Goal: Information Seeking & Learning: Learn about a topic

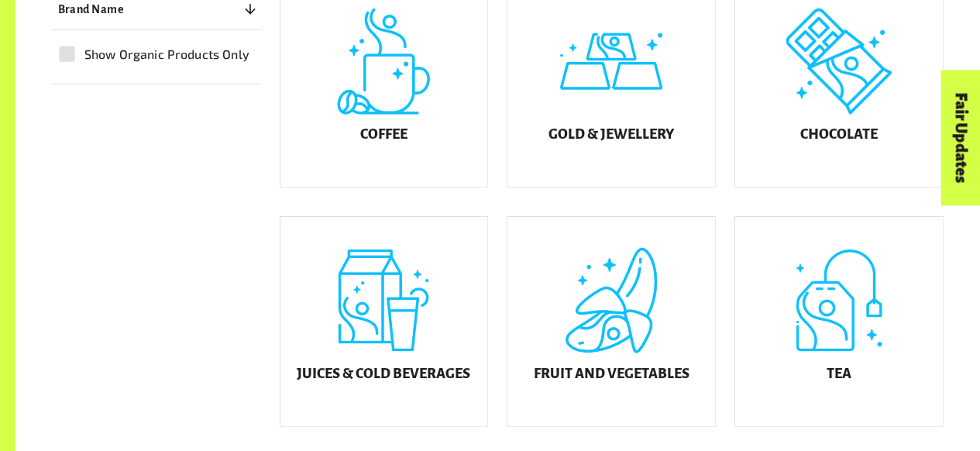
scroll to position [474, 0]
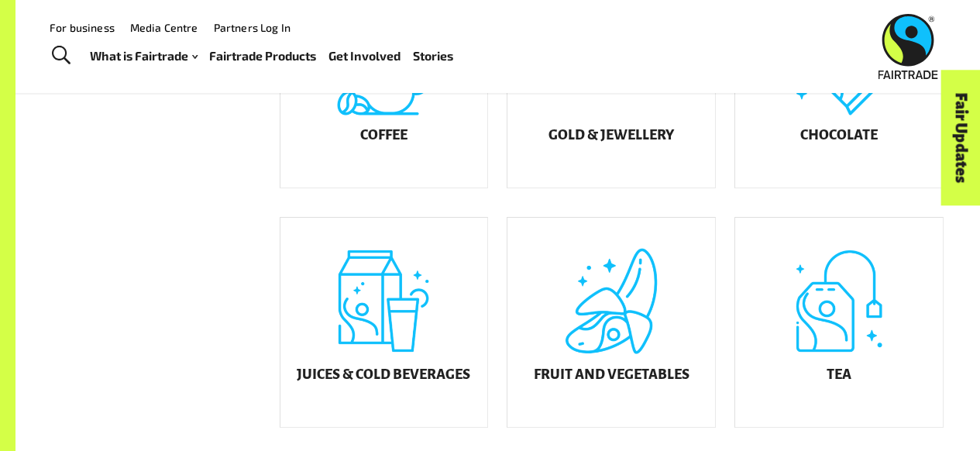
click at [183, 67] on div "What is Fairtrade How Fairtrade works Where Fairtrade works Fast facts Who we a…" at bounding box center [278, 55] width 376 height 39
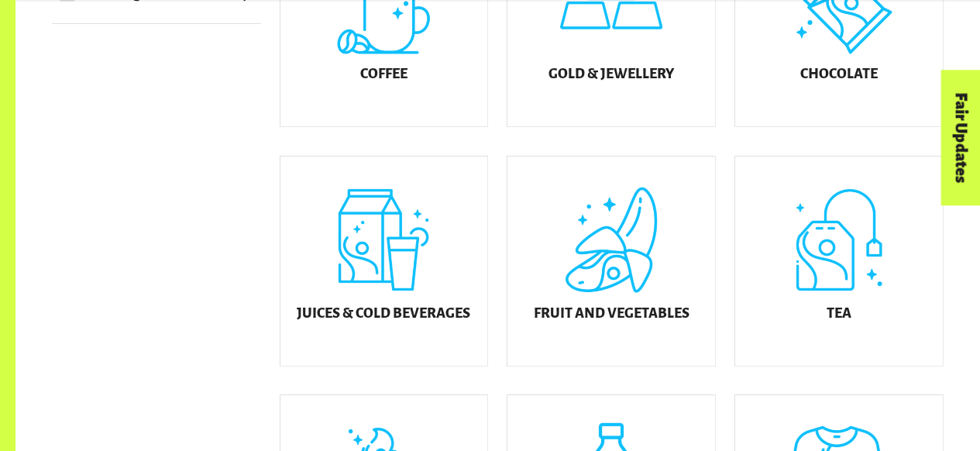
scroll to position [551, 0]
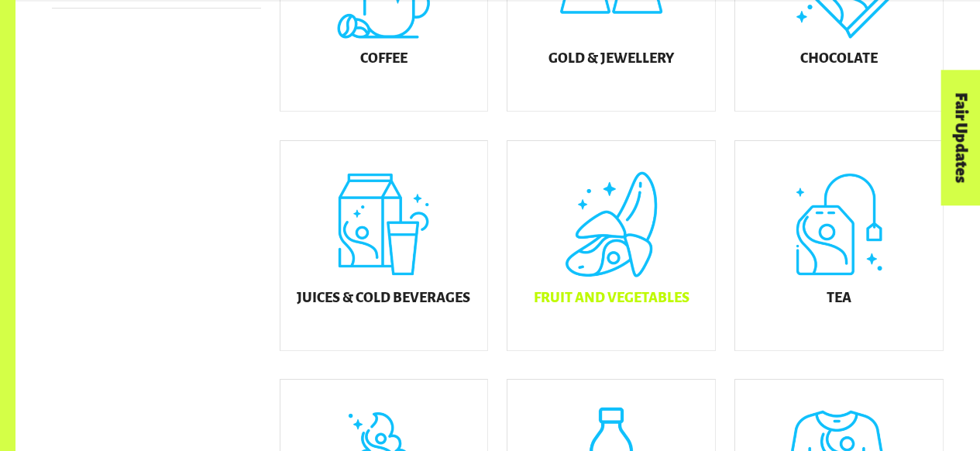
click at [628, 254] on div "Fruit and Vegetables" at bounding box center [612, 245] width 208 height 209
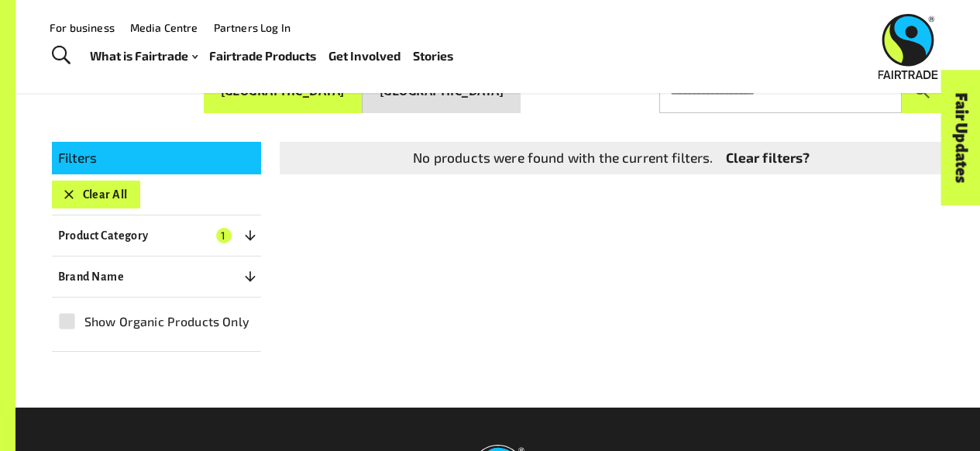
scroll to position [235, 0]
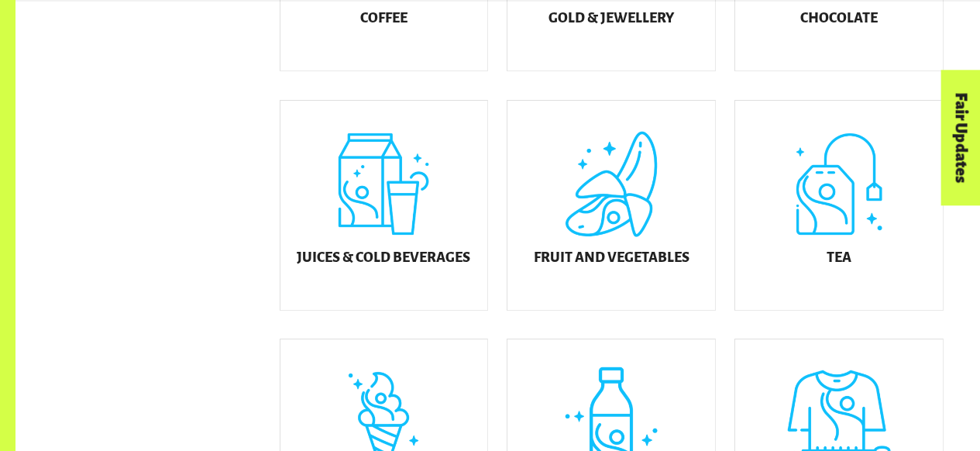
scroll to position [638, 0]
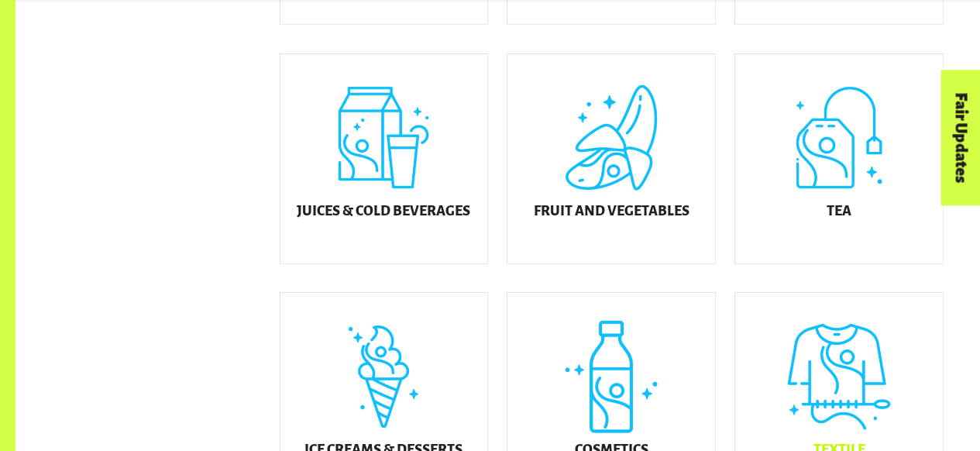
click at [803, 384] on div "Textile" at bounding box center [839, 397] width 208 height 209
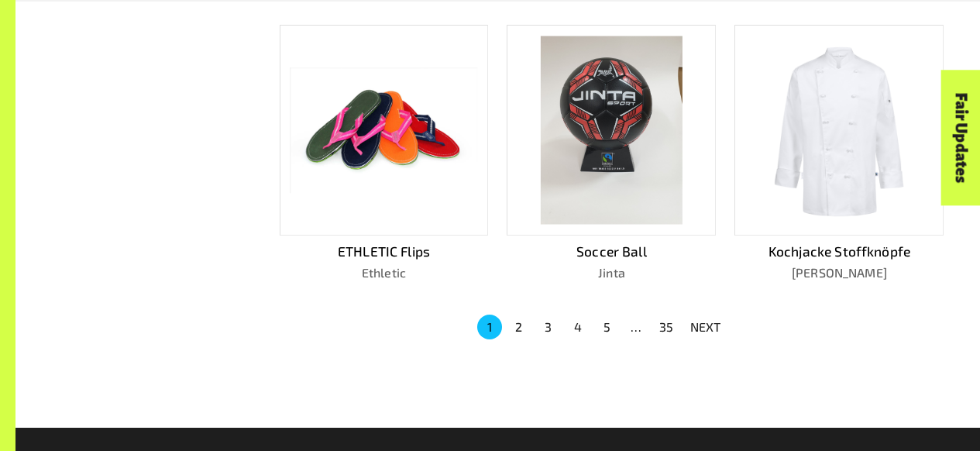
scroll to position [990, 0]
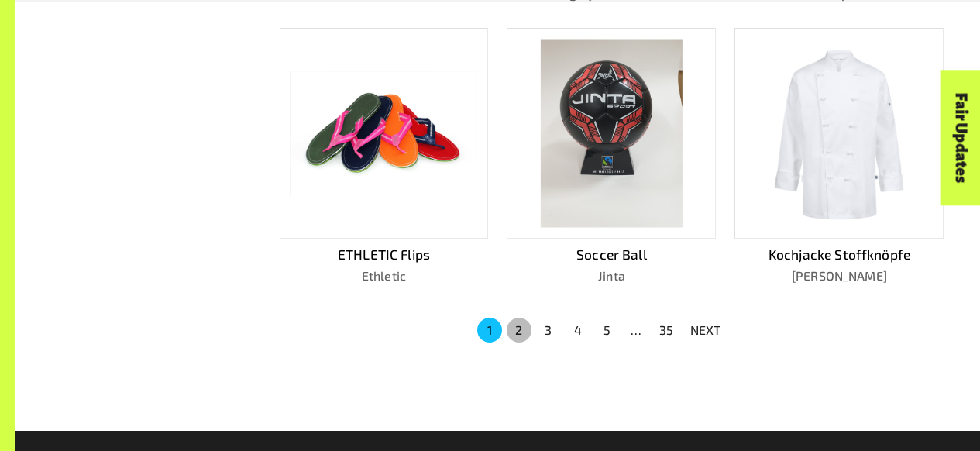
click at [518, 336] on button "2" at bounding box center [519, 330] width 25 height 25
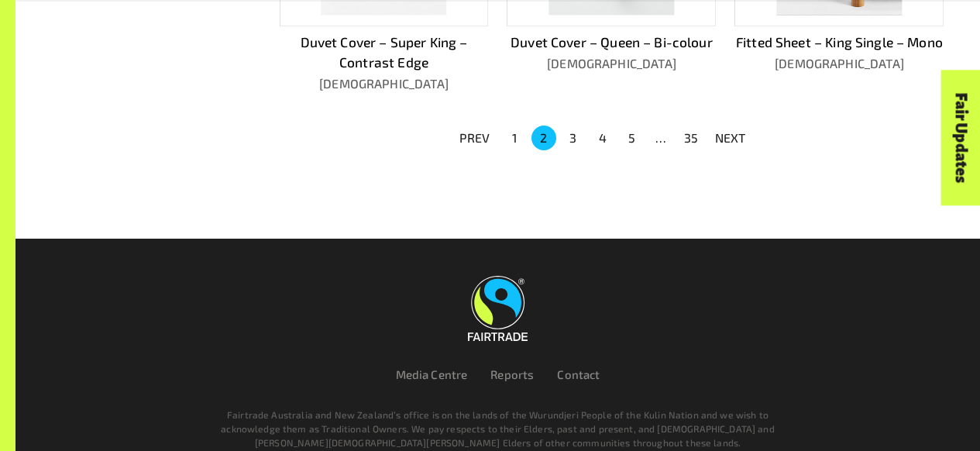
scroll to position [1251, 0]
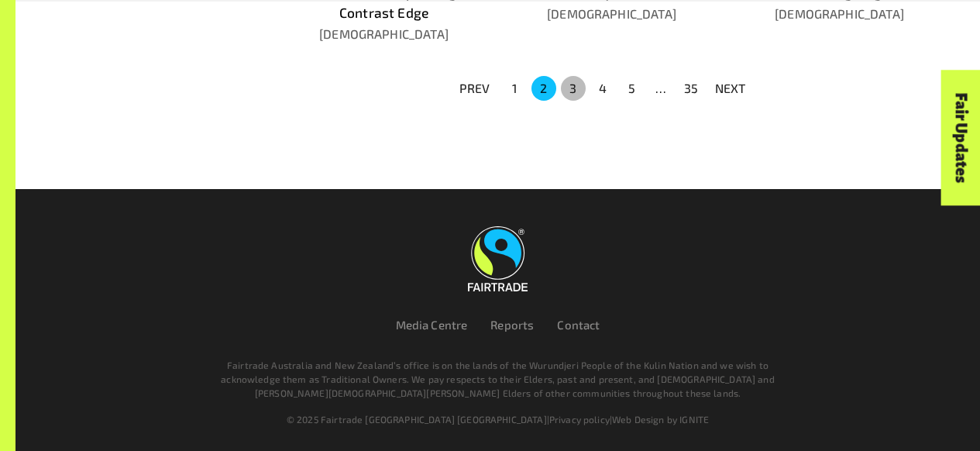
click at [575, 92] on button "3" at bounding box center [573, 88] width 25 height 25
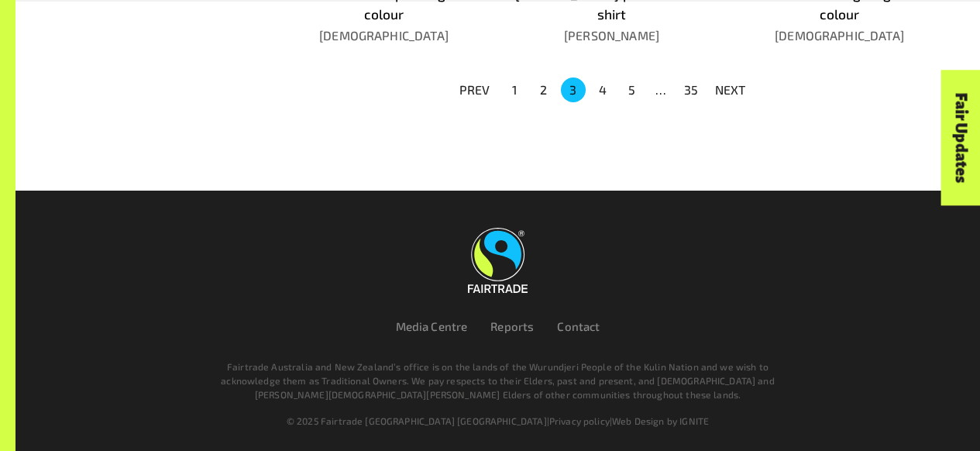
click at [525, 79] on li "1" at bounding box center [514, 89] width 29 height 25
click at [515, 88] on button "1" at bounding box center [514, 89] width 25 height 25
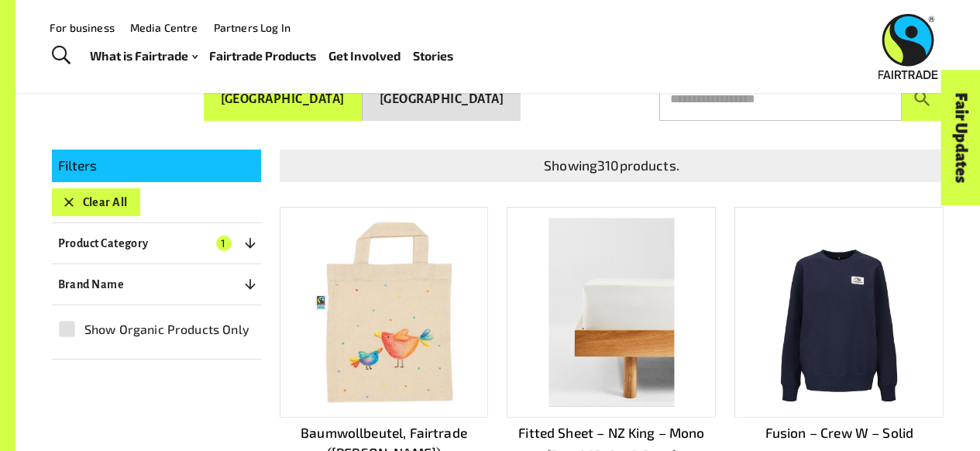
scroll to position [230, 0]
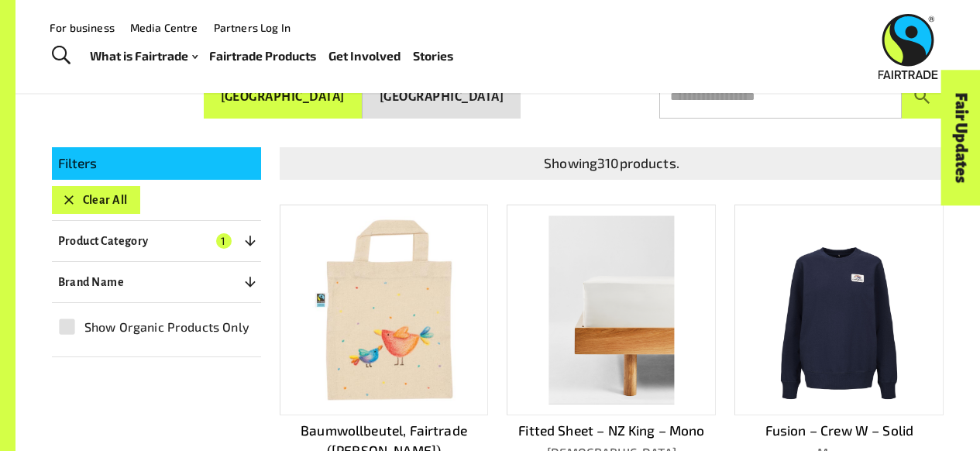
click at [69, 195] on icon "button" at bounding box center [68, 199] width 15 height 15
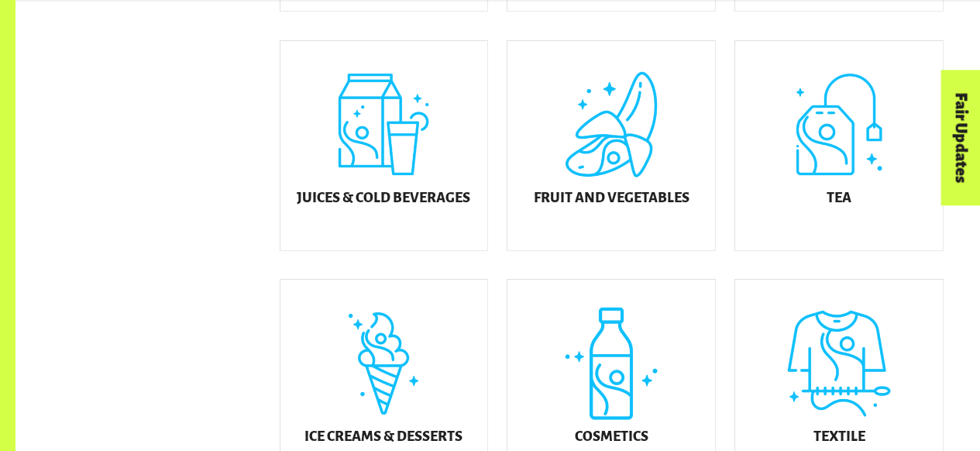
scroll to position [649, 0]
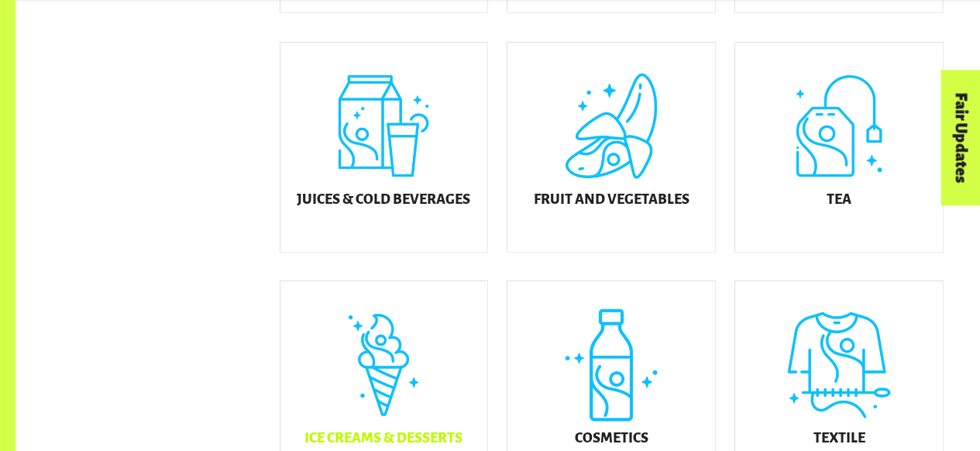
click at [406, 357] on div "Ice Creams & Desserts" at bounding box center [385, 385] width 208 height 209
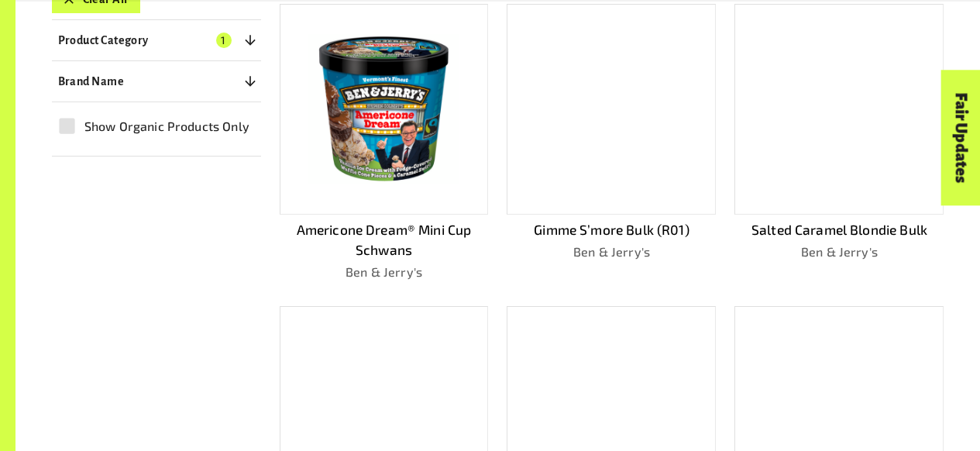
scroll to position [429, 0]
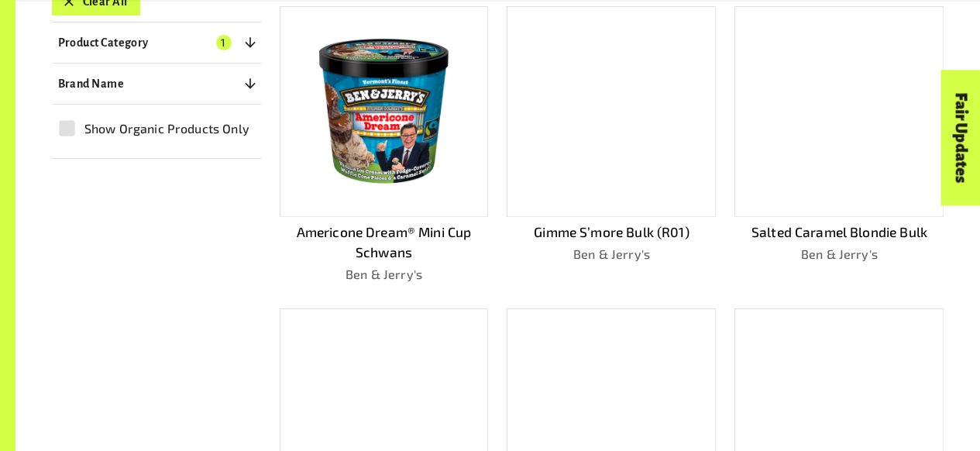
click at [353, 164] on img at bounding box center [384, 111] width 187 height 187
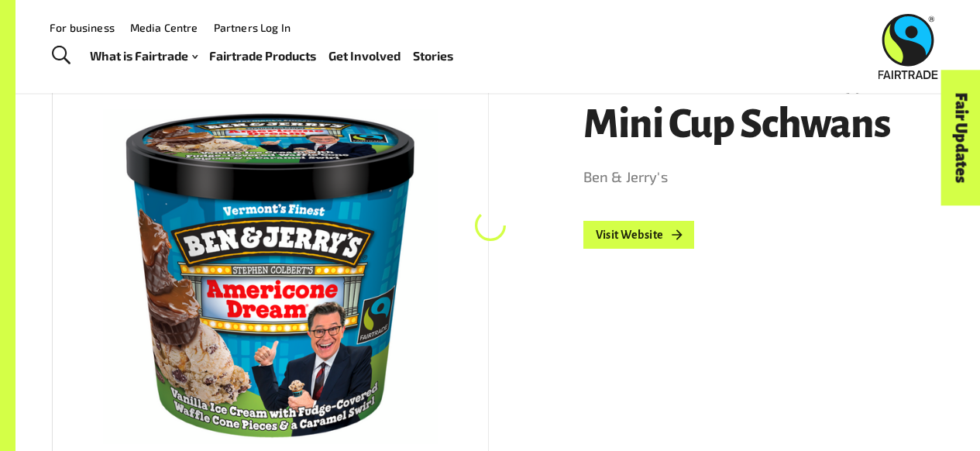
scroll to position [235, 0]
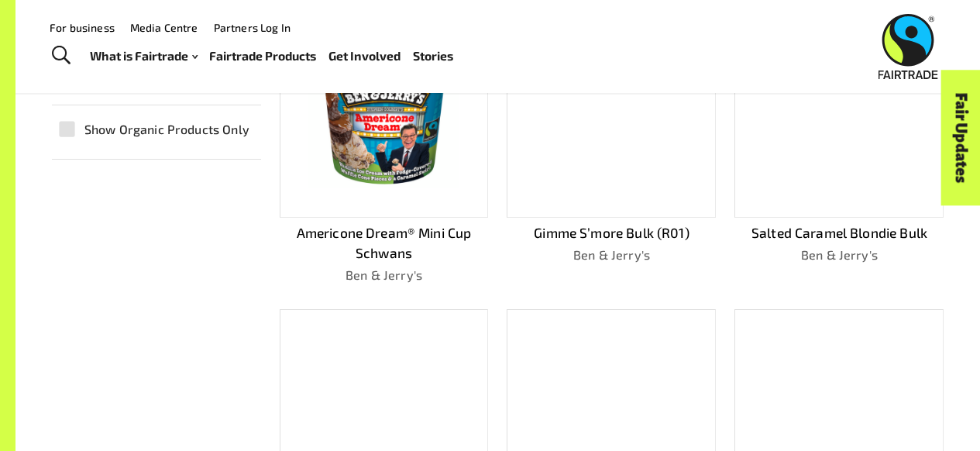
scroll to position [429, 0]
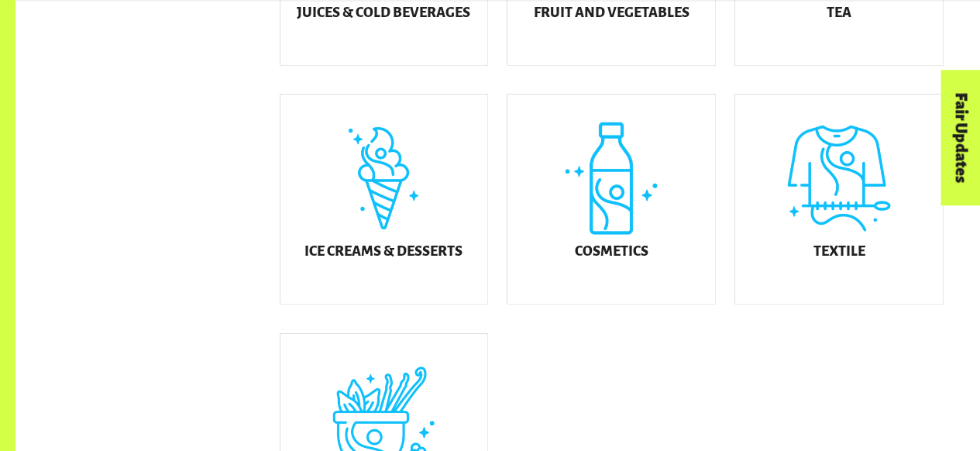
scroll to position [837, 0]
click at [656, 252] on div "Cosmetics" at bounding box center [612, 198] width 208 height 209
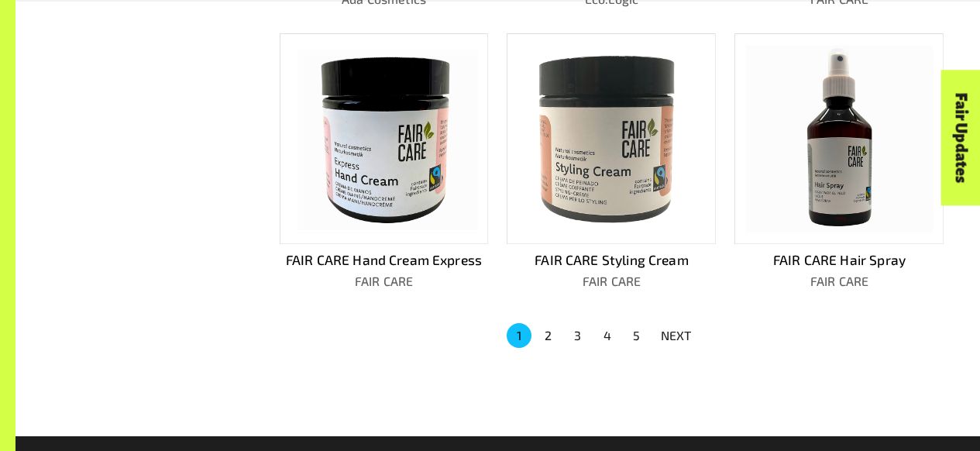
scroll to position [1028, 0]
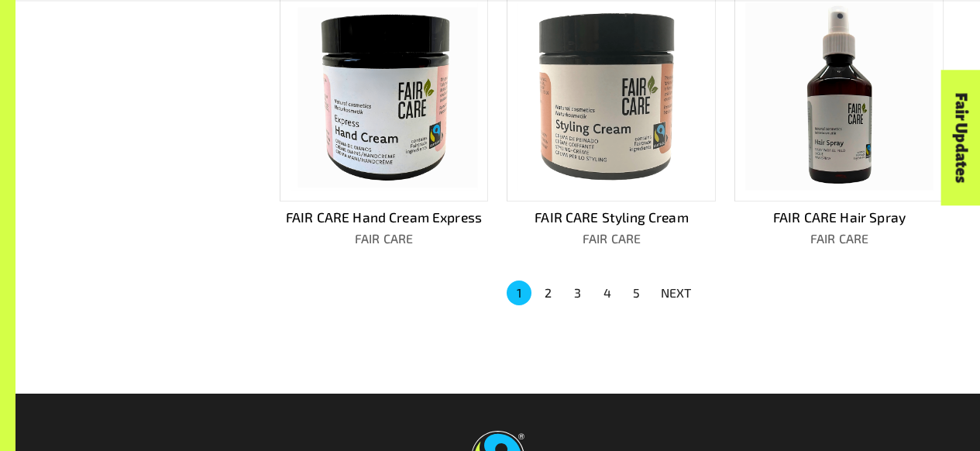
click at [543, 287] on button "2" at bounding box center [548, 293] width 25 height 25
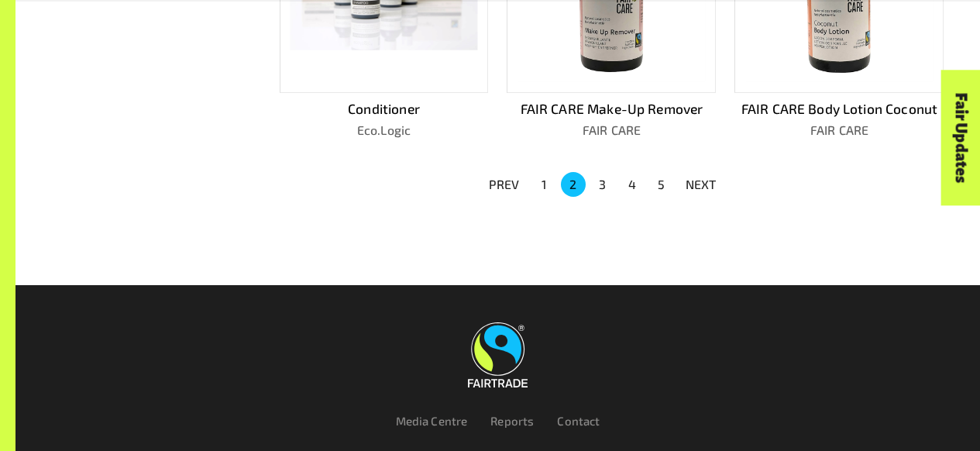
scroll to position [1121, 0]
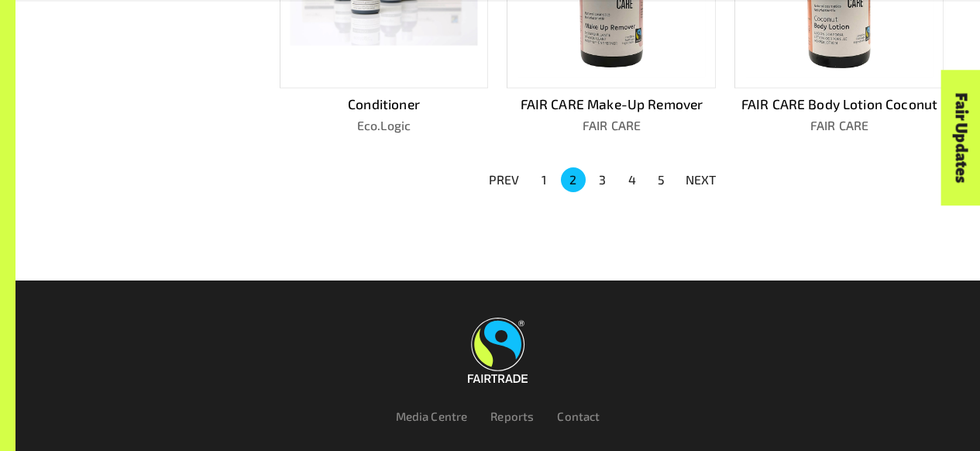
click at [597, 173] on button "3" at bounding box center [602, 179] width 25 height 25
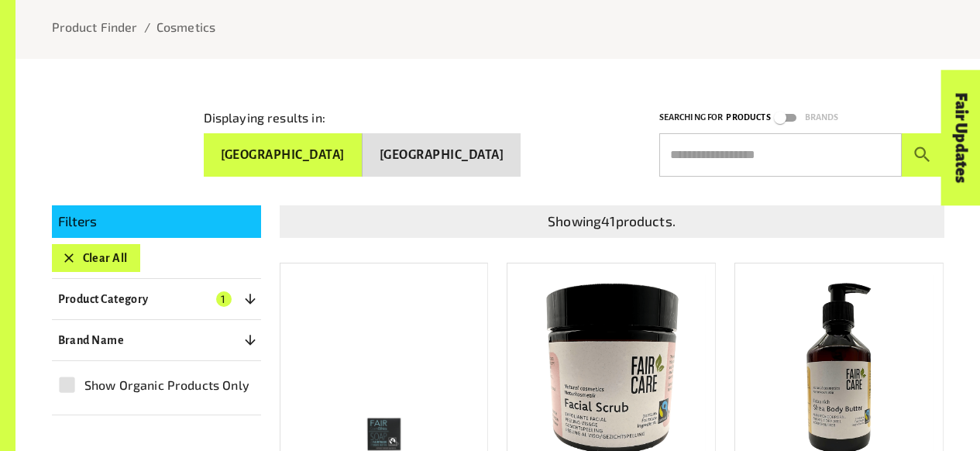
scroll to position [187, 0]
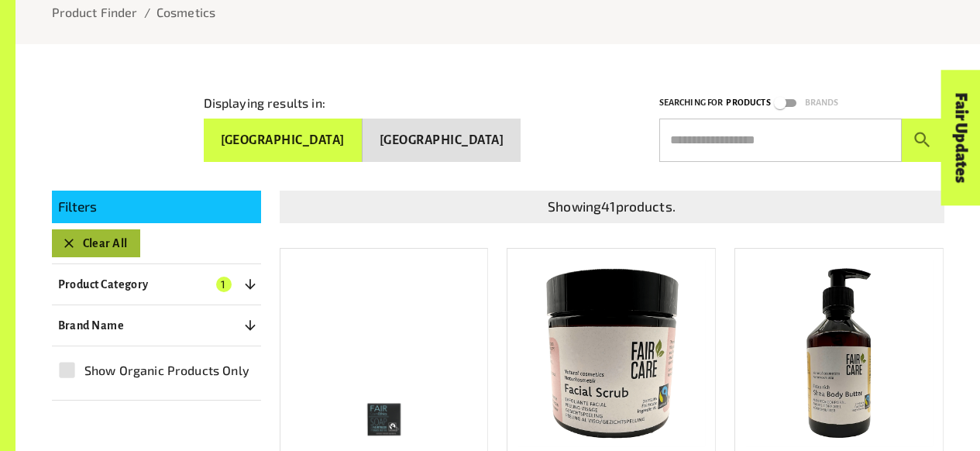
click at [91, 246] on button "Clear All" at bounding box center [96, 243] width 88 height 28
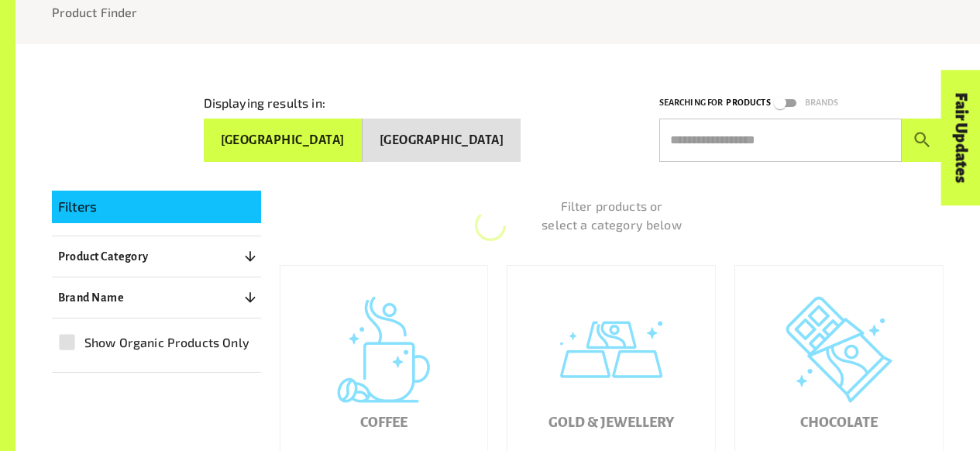
scroll to position [235, 0]
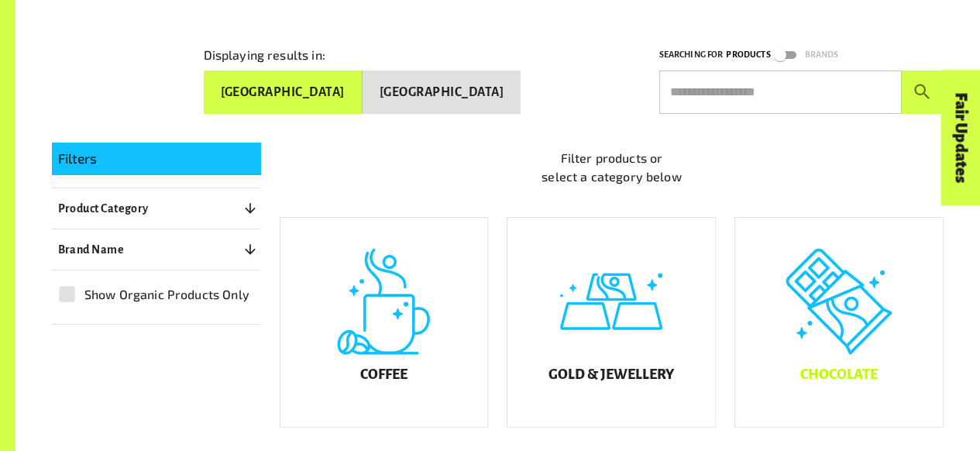
click at [887, 317] on div "Chocolate" at bounding box center [839, 322] width 208 height 209
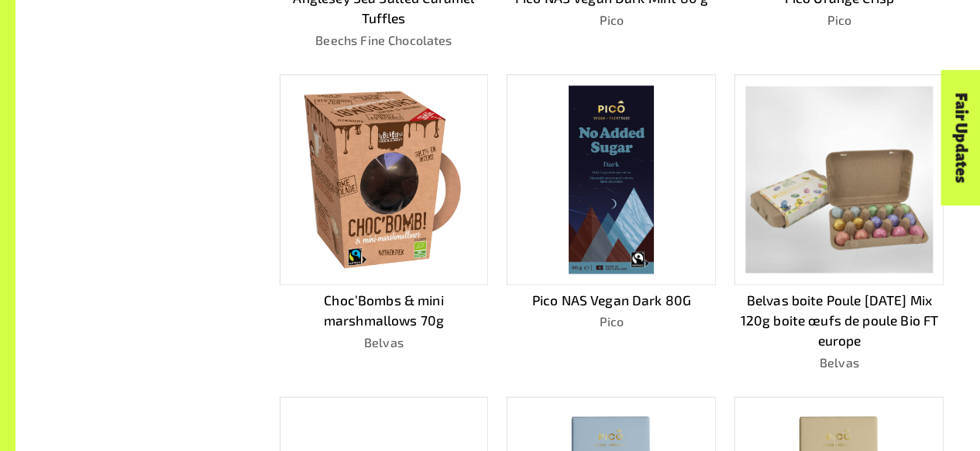
click at [391, 211] on img at bounding box center [384, 179] width 169 height 188
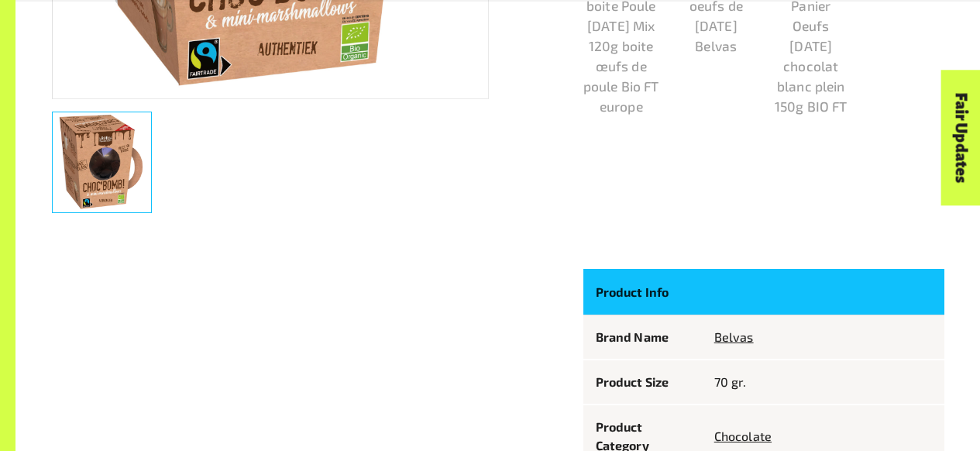
scroll to position [646, 0]
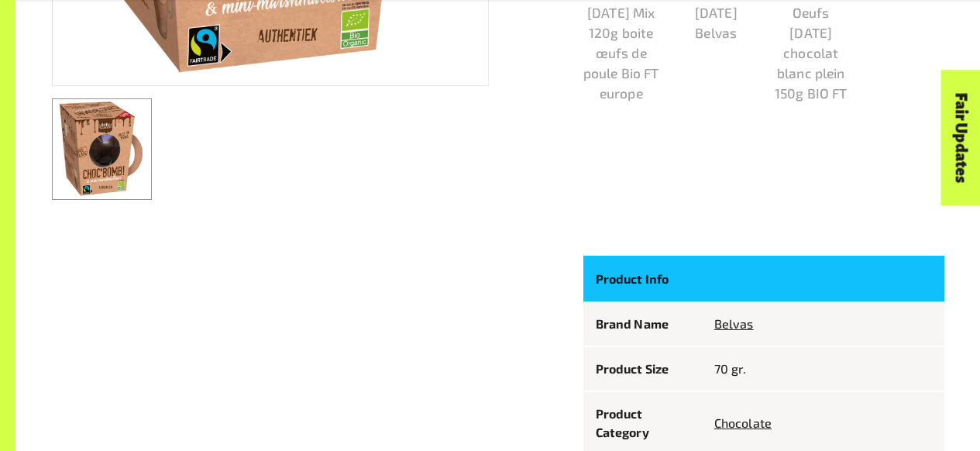
click at [643, 289] on p "Product Info" at bounding box center [643, 278] width 94 height 21
click at [632, 273] on p "Product Info" at bounding box center [643, 278] width 94 height 21
click at [632, 287] on p "Product Info" at bounding box center [643, 278] width 94 height 21
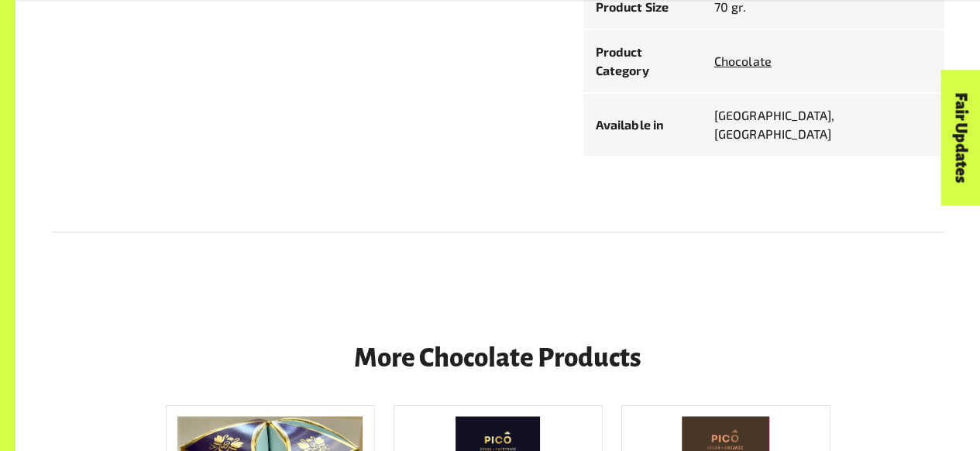
scroll to position [1018, 0]
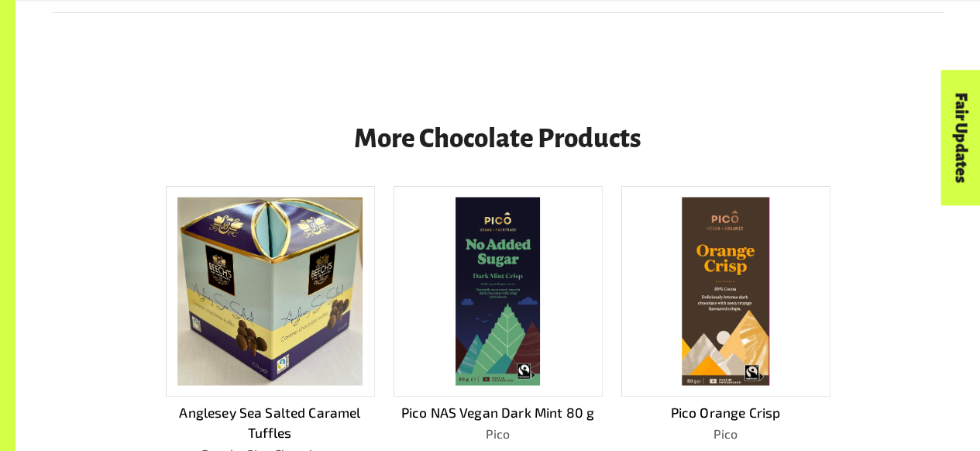
click at [453, 289] on div at bounding box center [498, 291] width 209 height 211
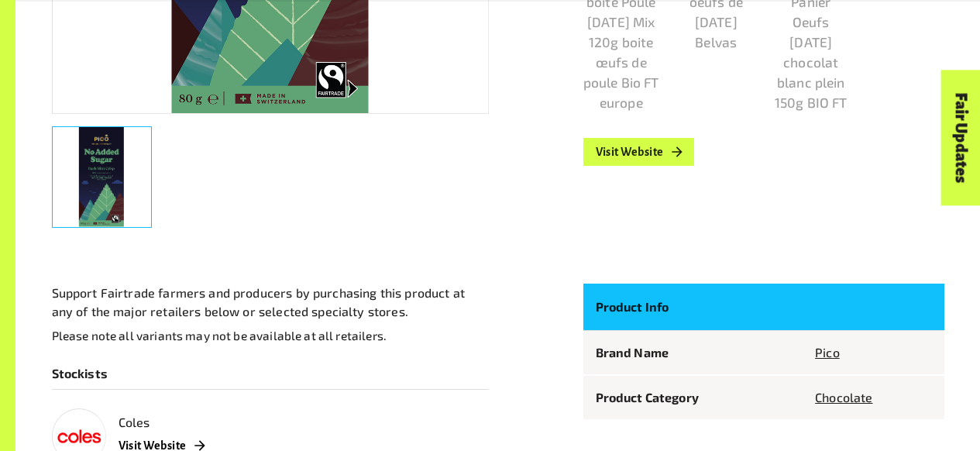
scroll to position [628, 0]
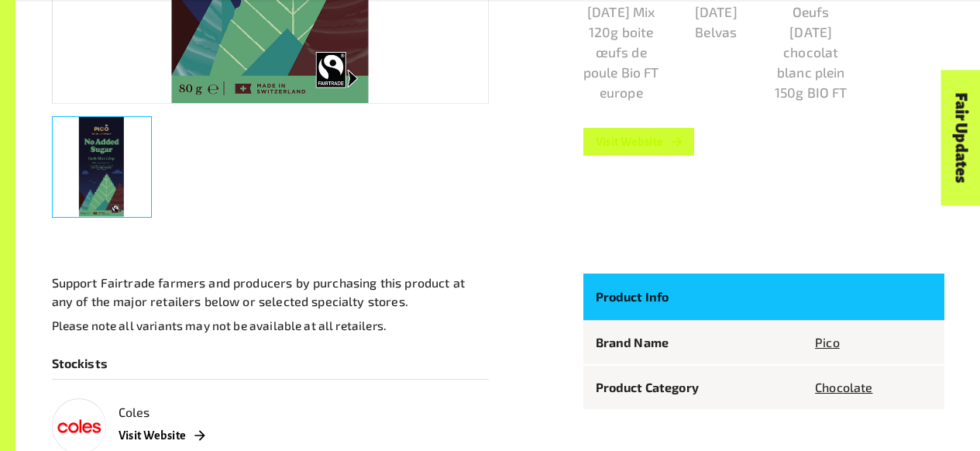
click at [647, 150] on link "Visit Website" at bounding box center [640, 142] width 112 height 28
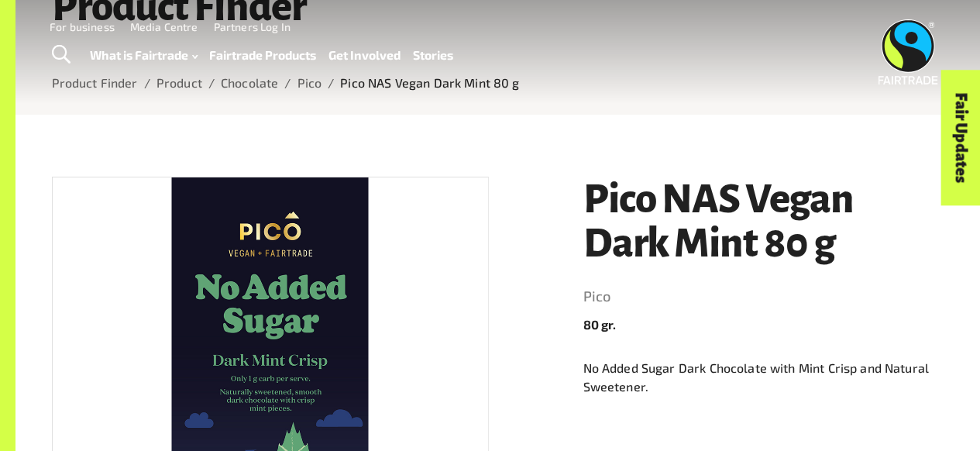
scroll to position [0, 0]
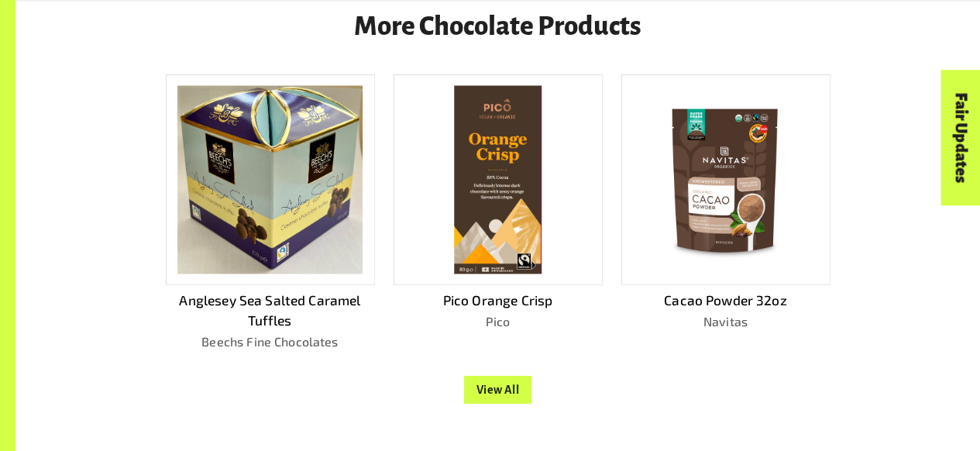
click at [303, 169] on img at bounding box center [270, 179] width 186 height 188
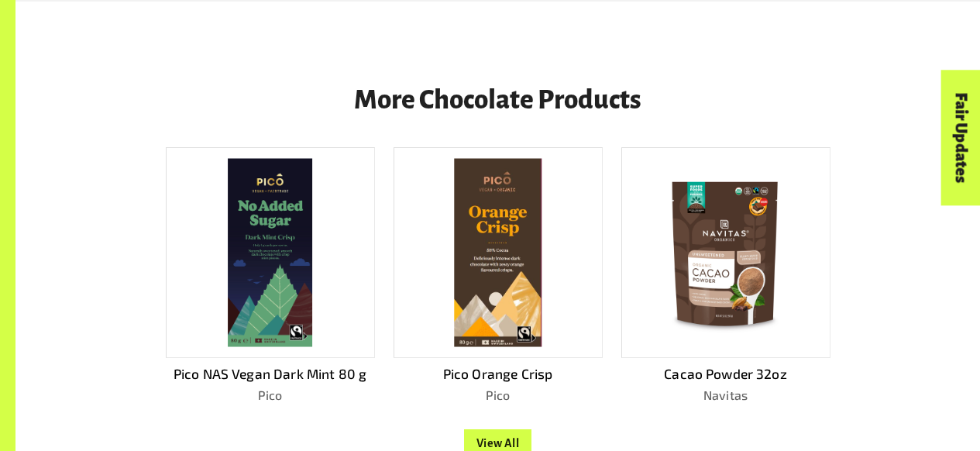
scroll to position [1230, 0]
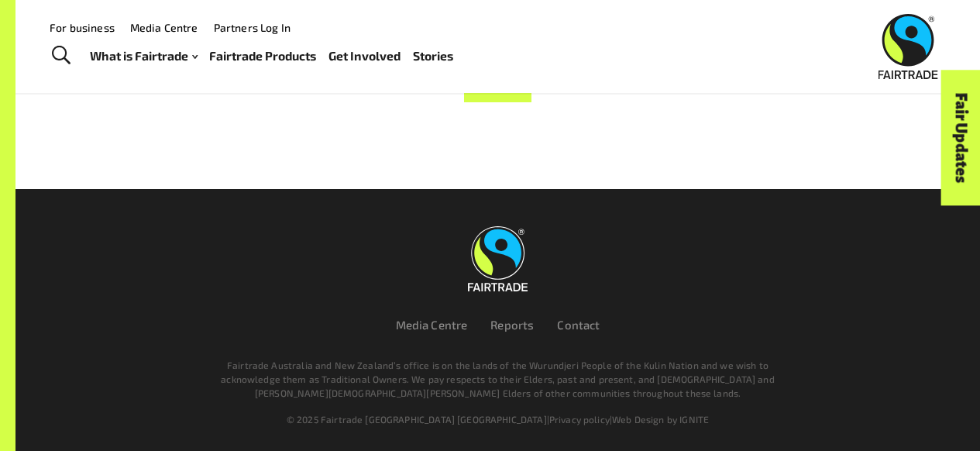
scroll to position [1227, 0]
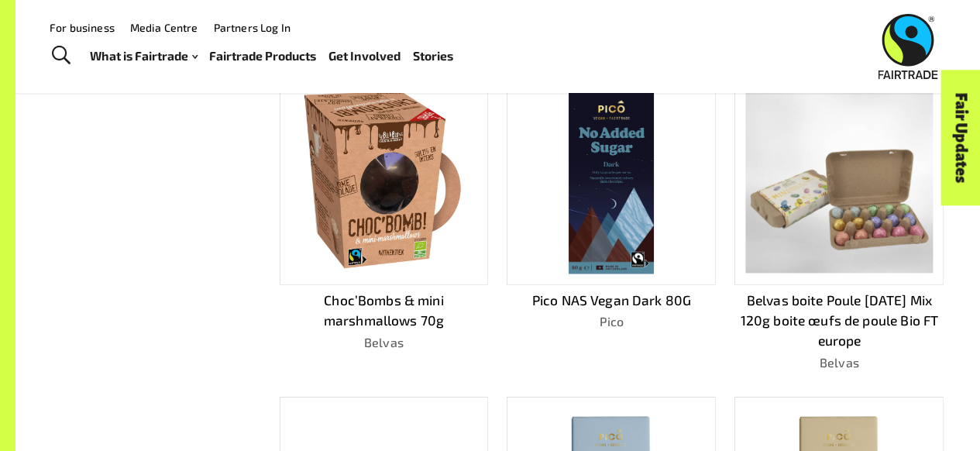
click at [338, 170] on img at bounding box center [384, 179] width 169 height 188
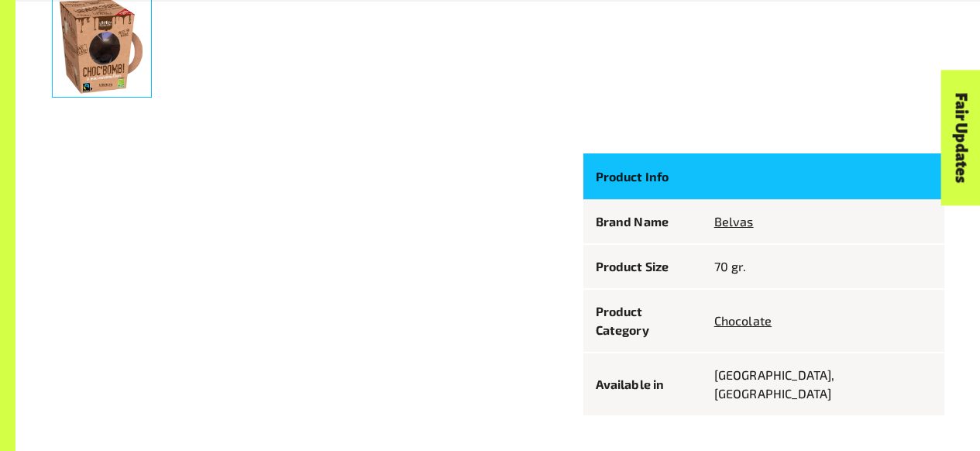
scroll to position [749, 0]
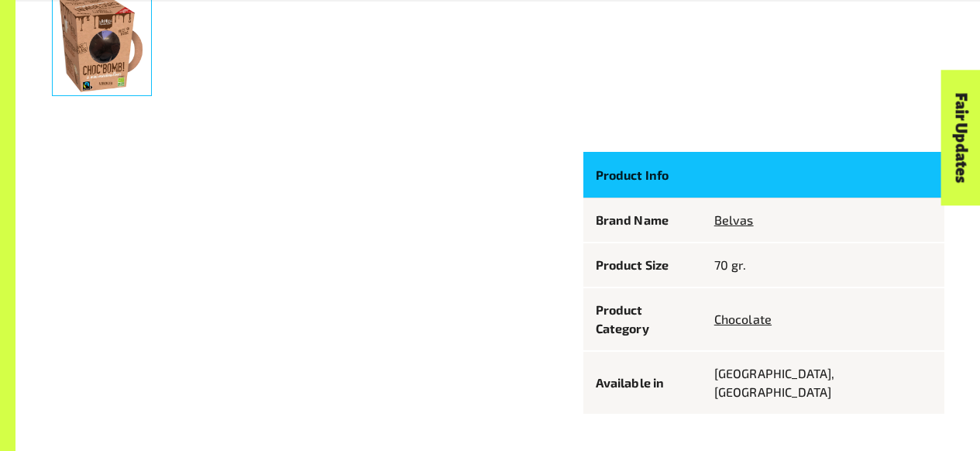
click at [797, 364] on p "[GEOGRAPHIC_DATA], [GEOGRAPHIC_DATA]" at bounding box center [823, 382] width 218 height 37
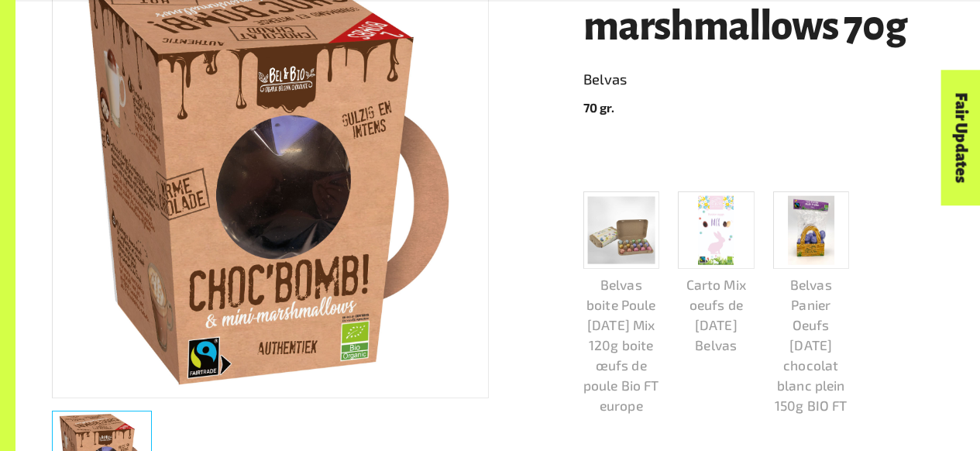
scroll to position [332, 0]
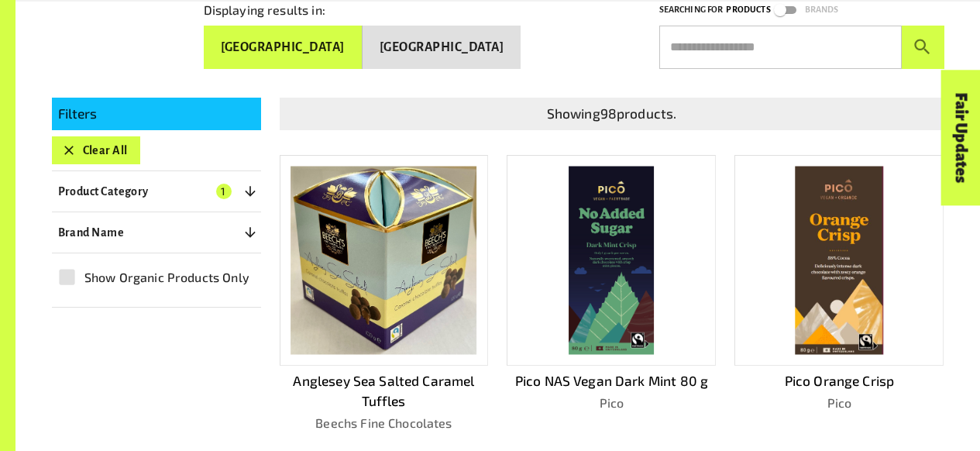
scroll to position [281, 0]
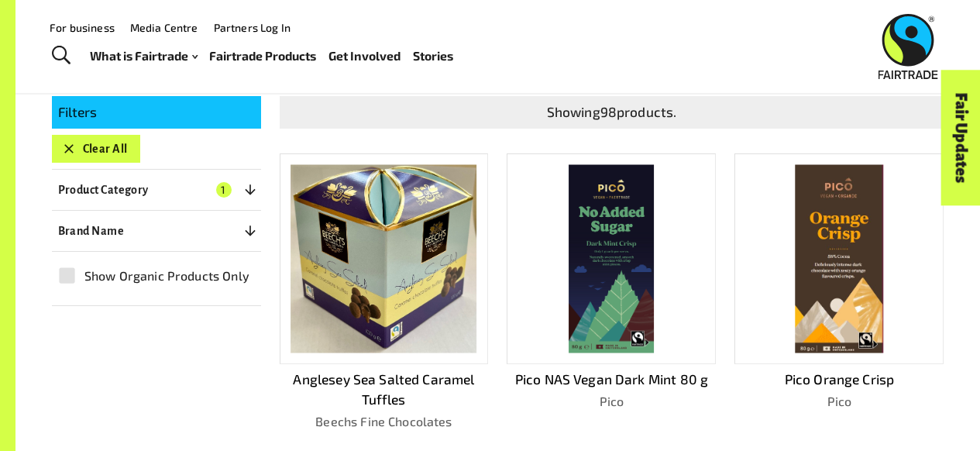
click at [100, 151] on button "Clear All" at bounding box center [96, 149] width 88 height 28
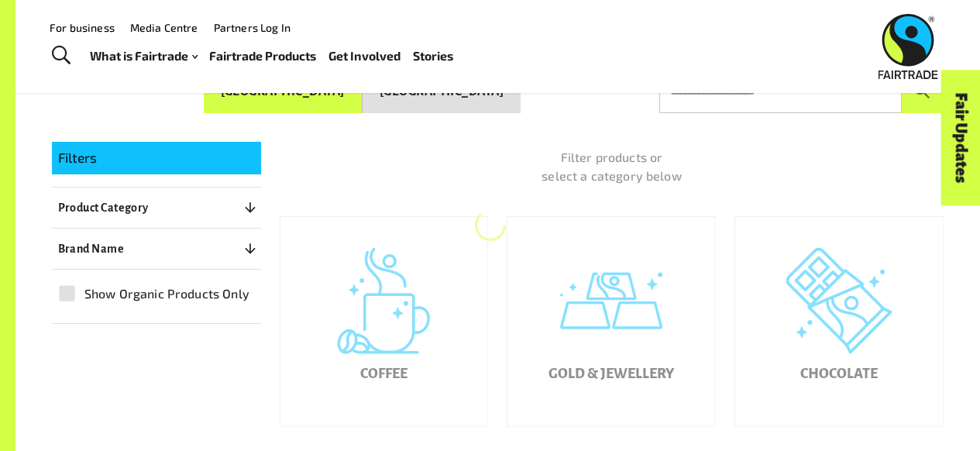
scroll to position [235, 0]
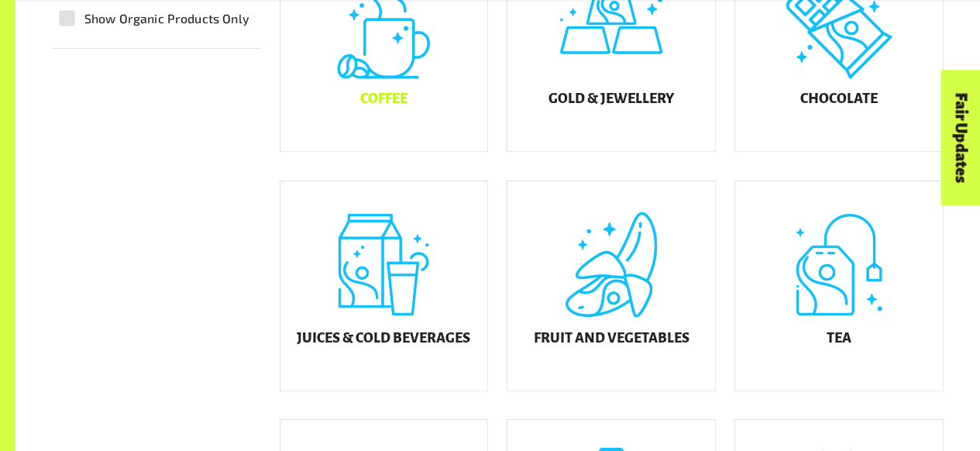
click at [424, 311] on div "Juices & Cold Beverages" at bounding box center [385, 285] width 208 height 209
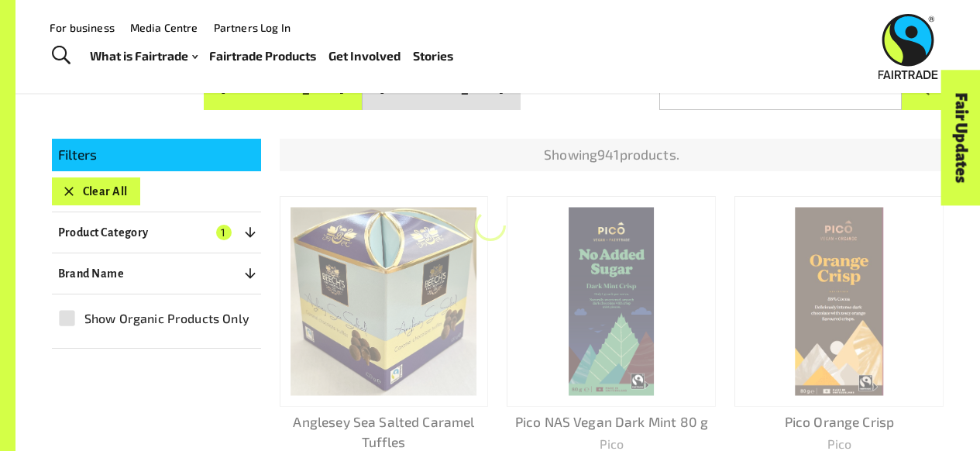
scroll to position [235, 0]
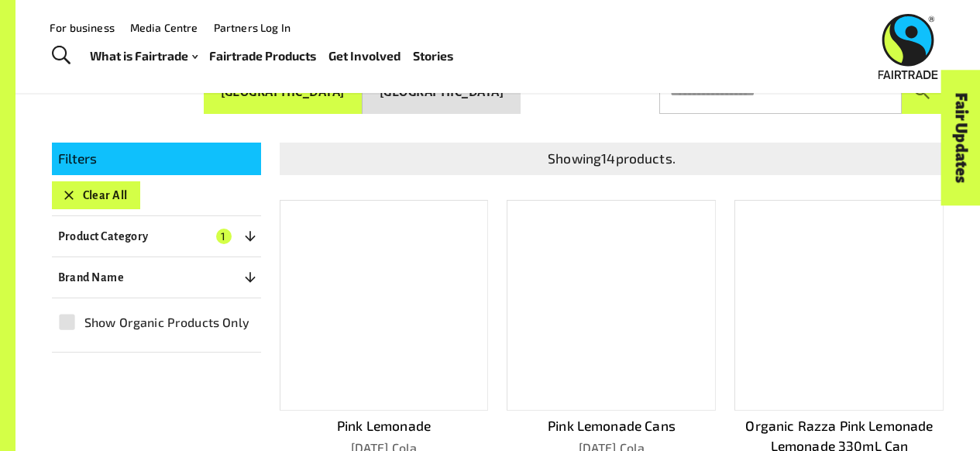
click at [101, 185] on button "Clear All" at bounding box center [96, 195] width 88 height 28
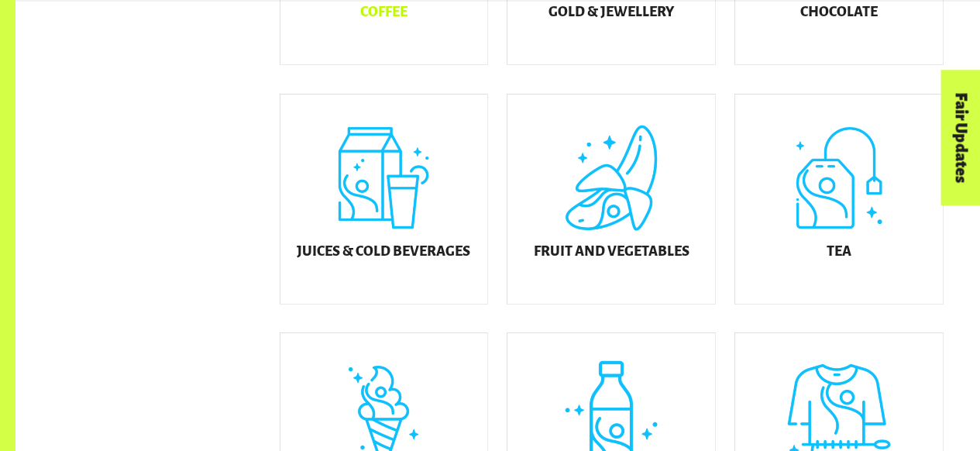
scroll to position [599, 0]
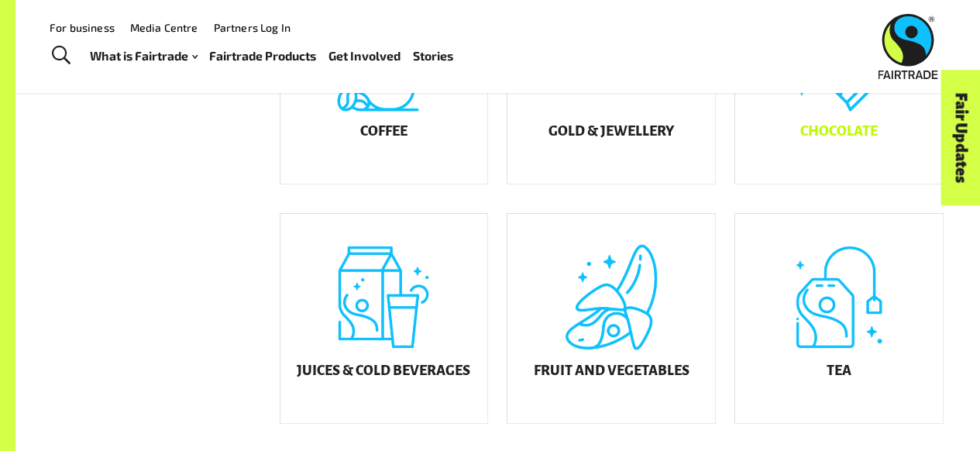
click at [800, 139] on h5 "Chocolate" at bounding box center [838, 131] width 77 height 15
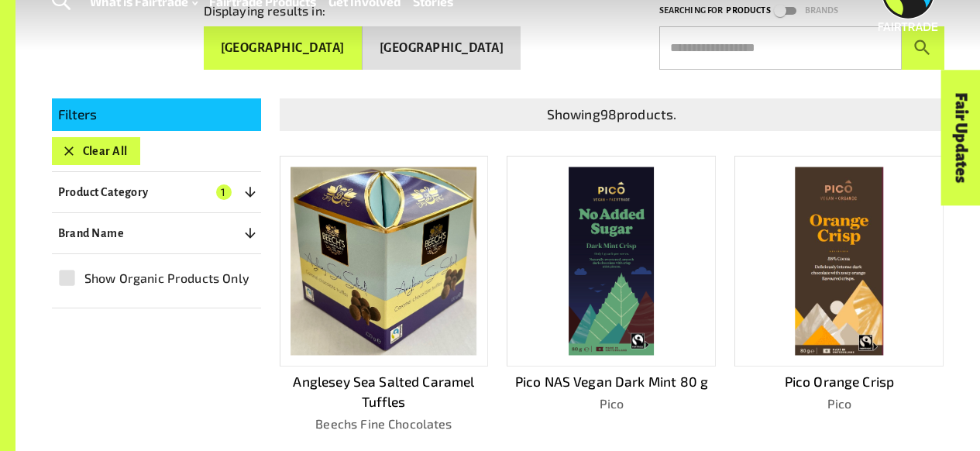
scroll to position [304, 0]
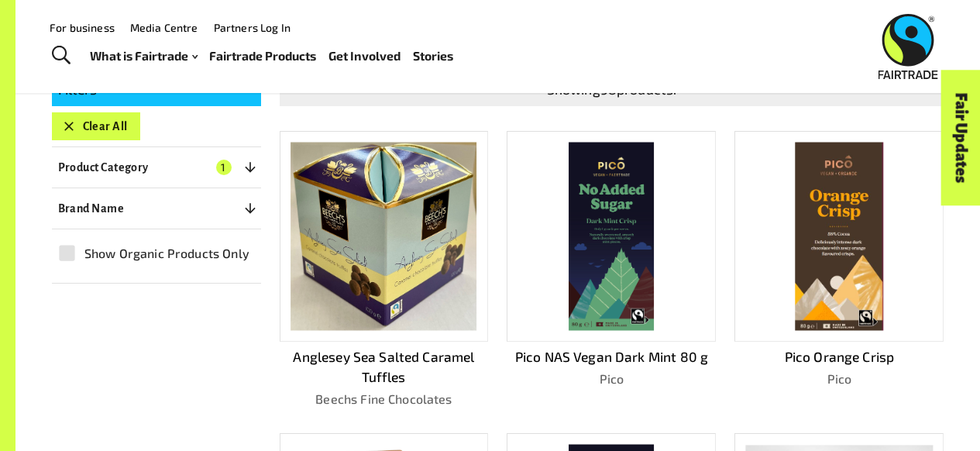
click at [84, 112] on button "Clear All" at bounding box center [96, 126] width 88 height 28
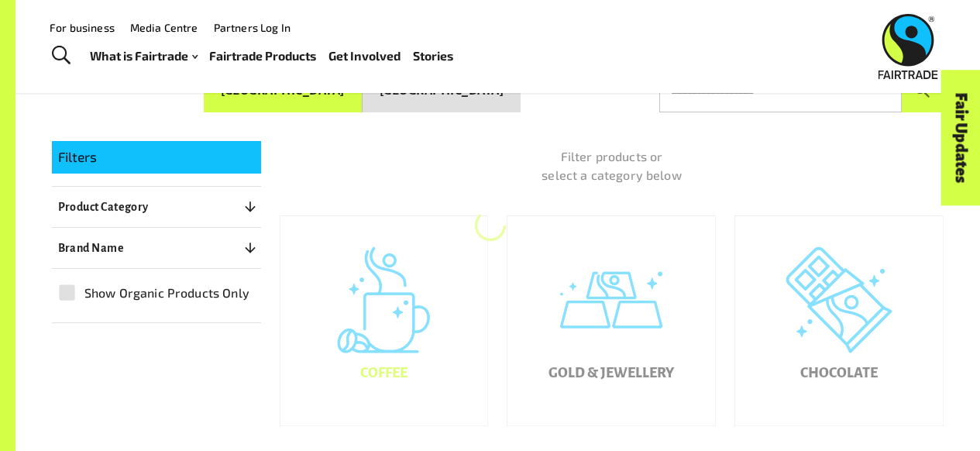
scroll to position [235, 0]
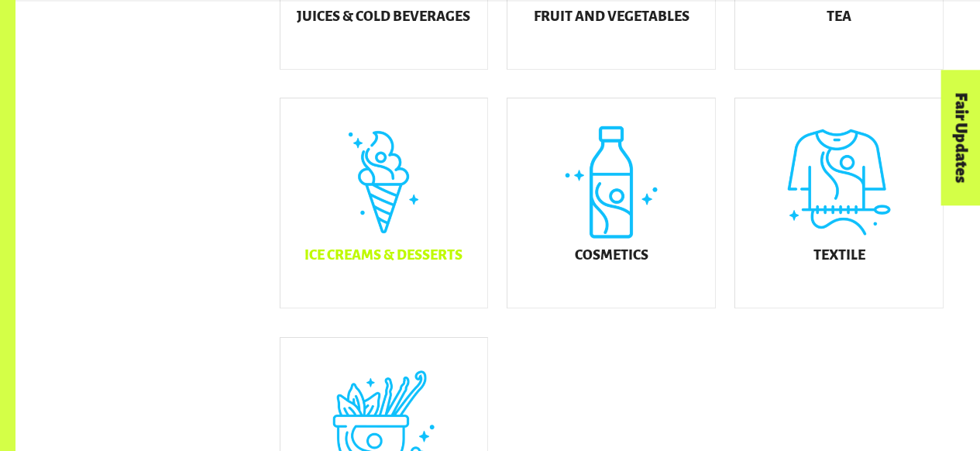
click at [394, 213] on div "Ice Creams & Desserts" at bounding box center [385, 202] width 208 height 209
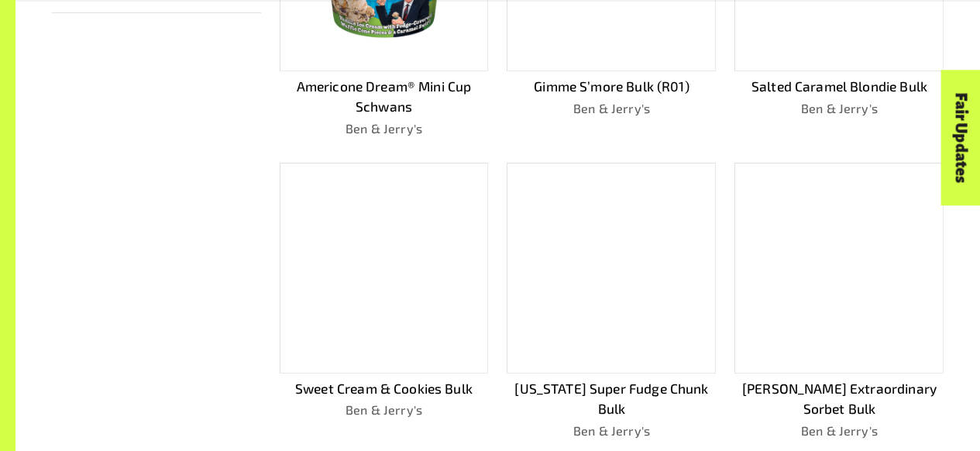
scroll to position [595, 0]
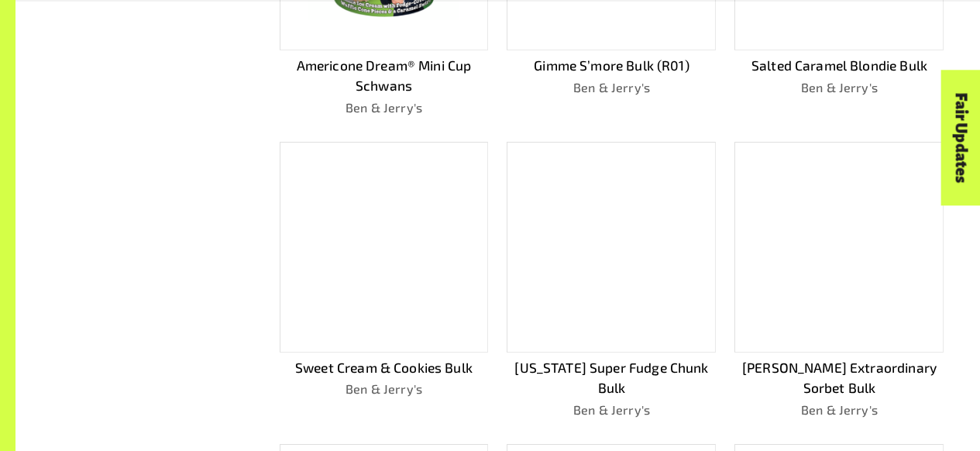
click at [388, 267] on div at bounding box center [384, 247] width 209 height 211
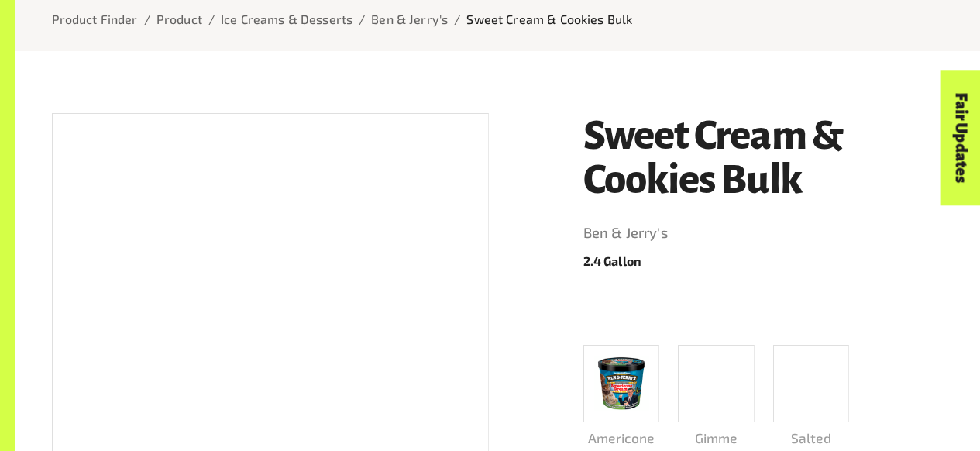
scroll to position [571, 0]
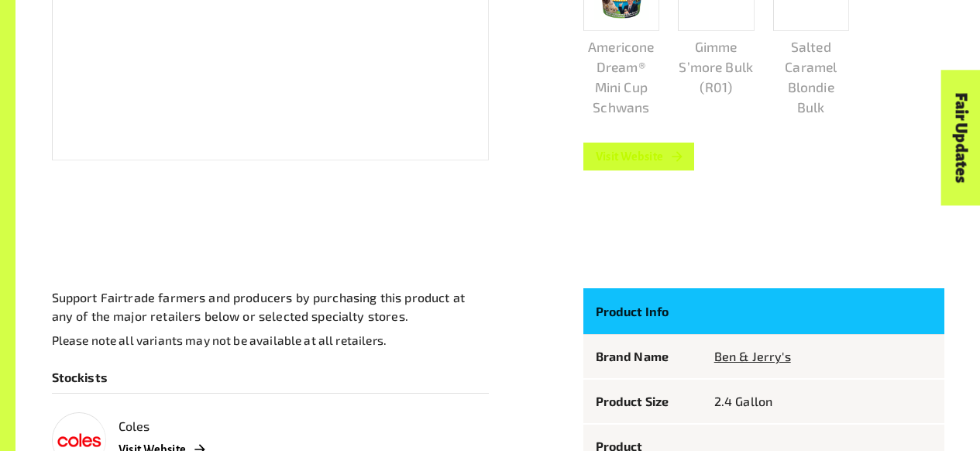
click at [653, 165] on link "Visit Website" at bounding box center [640, 157] width 112 height 28
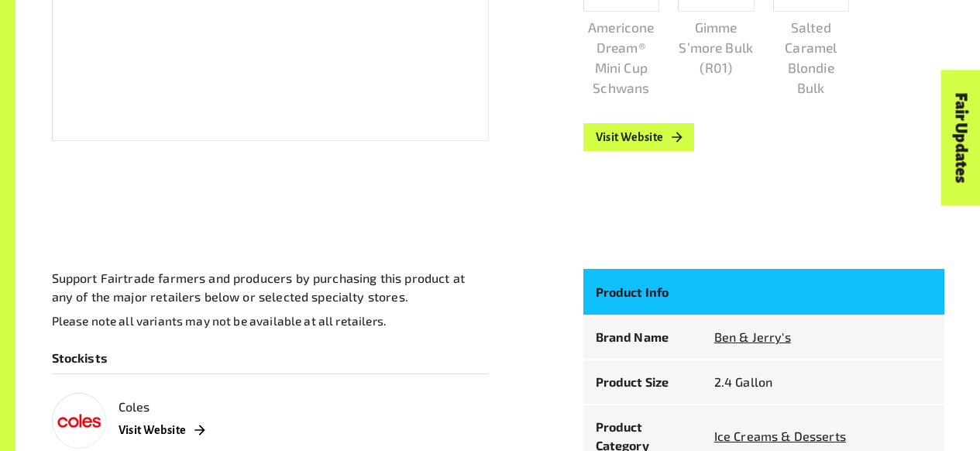
scroll to position [593, 0]
